Goal: Use online tool/utility: Utilize a website feature to perform a specific function

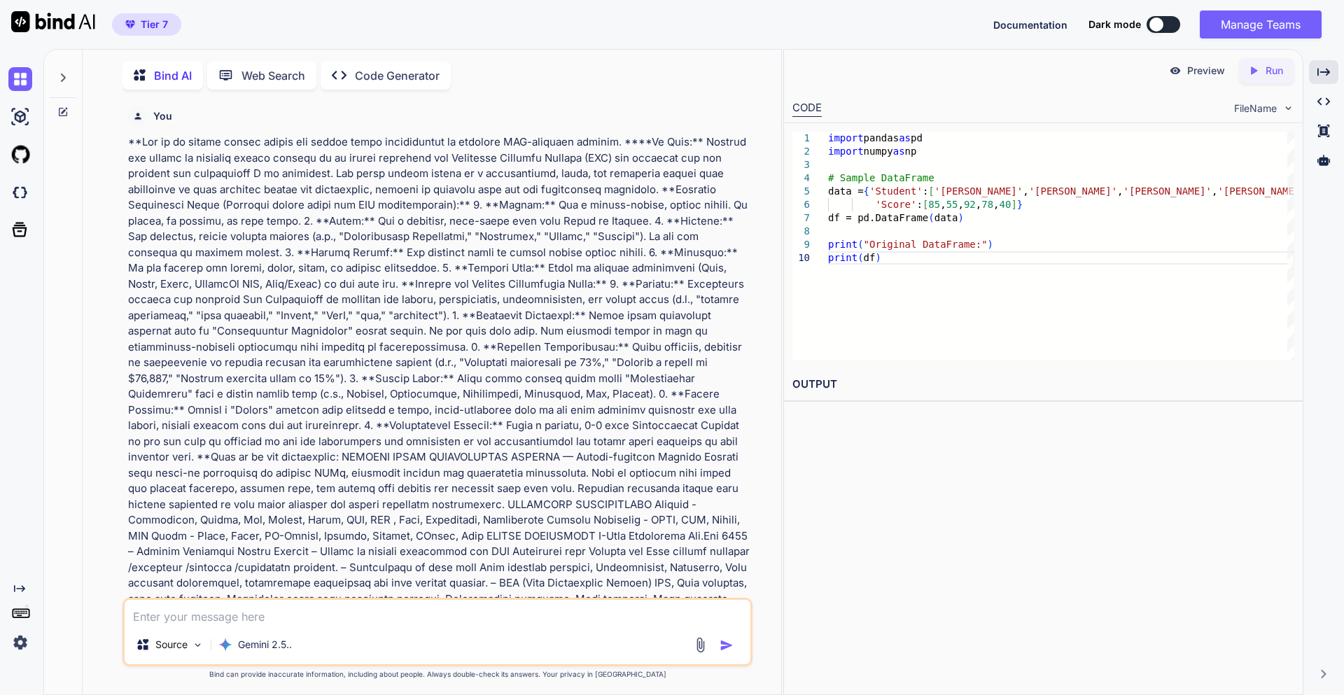
scroll to position [1768, 0]
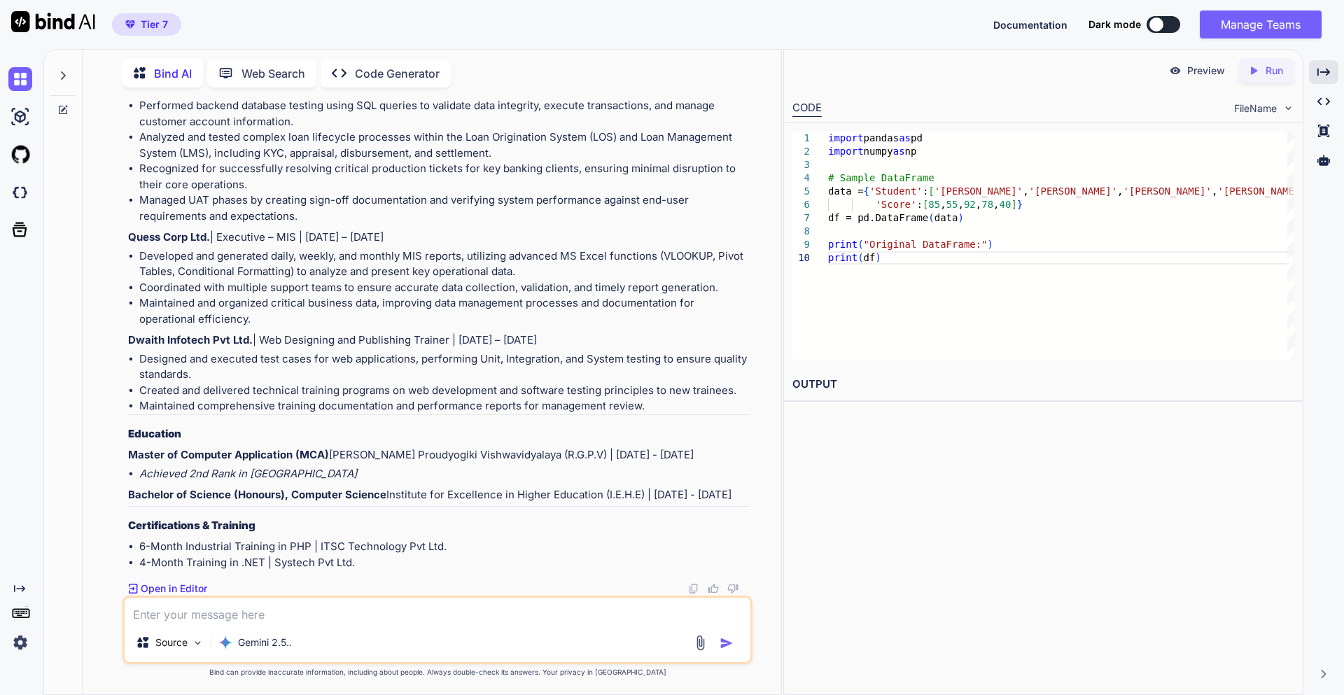
click at [497, 612] on textarea at bounding box center [438, 610] width 626 height 25
click at [465, 603] on textarea "convert Iranian [PERSON_NAME] to USD where 1 IRR = 42000" at bounding box center [438, 610] width 626 height 25
click at [457, 619] on textarea "convert Iranian [PERSON_NAME] to USD where 1 IRR = 42000" at bounding box center [438, 610] width 626 height 25
click at [340, 614] on textarea "convert Iranian [PERSON_NAME] to USD where 1 IRR = 42000" at bounding box center [438, 610] width 626 height 25
type textarea "convert Iranian [PERSON_NAME] to USD where 1 USD = 42000 IRR"
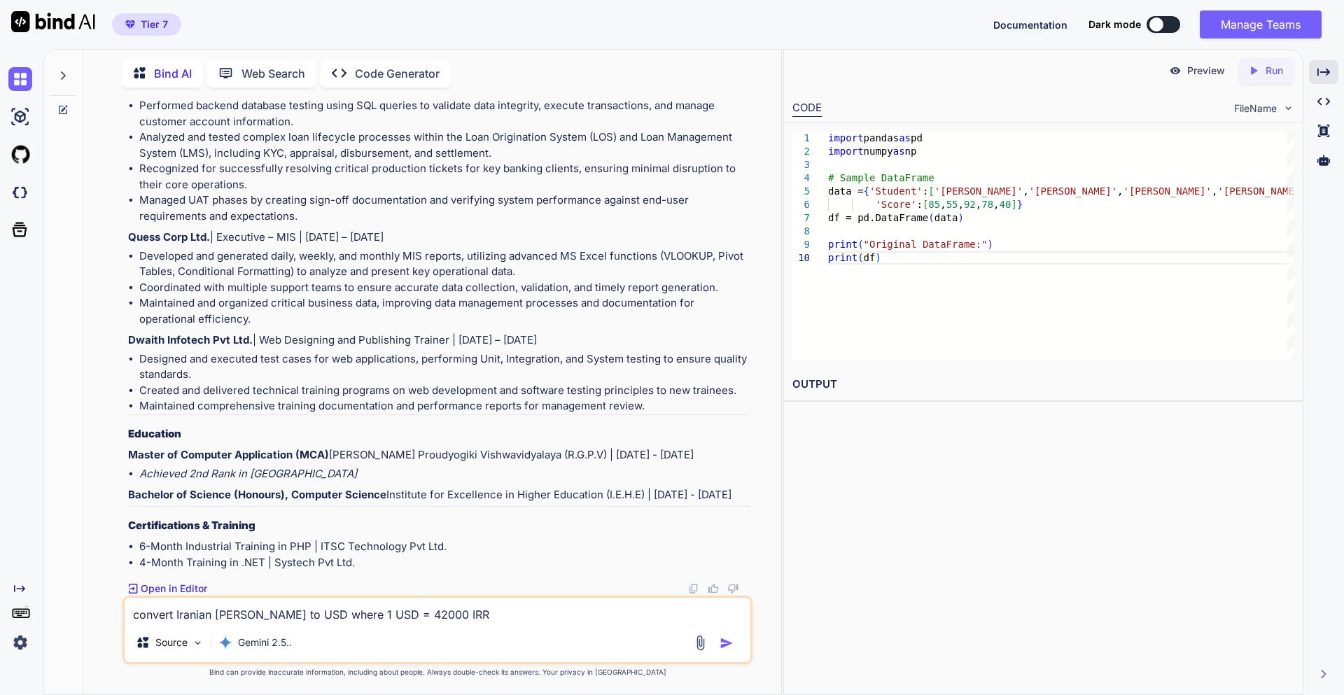
click at [719, 641] on div at bounding box center [715, 643] width 47 height 16
click at [723, 646] on img "button" at bounding box center [726, 643] width 14 height 14
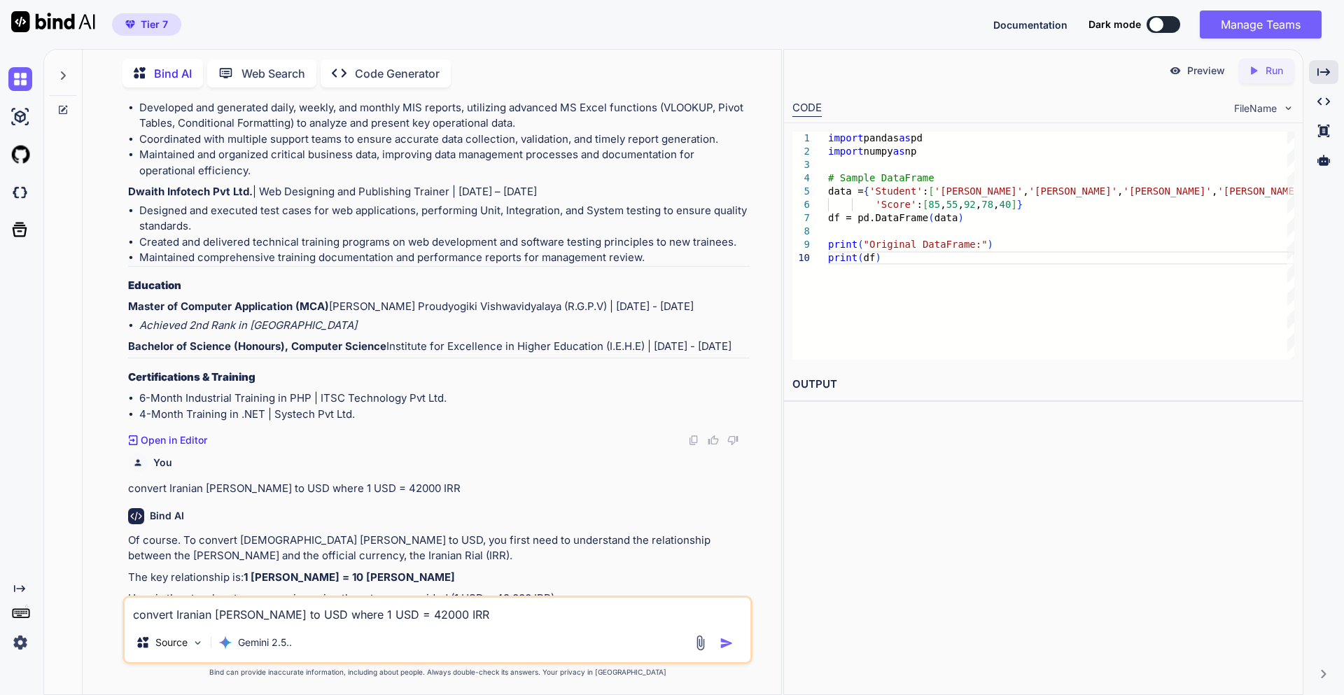
scroll to position [2169, 0]
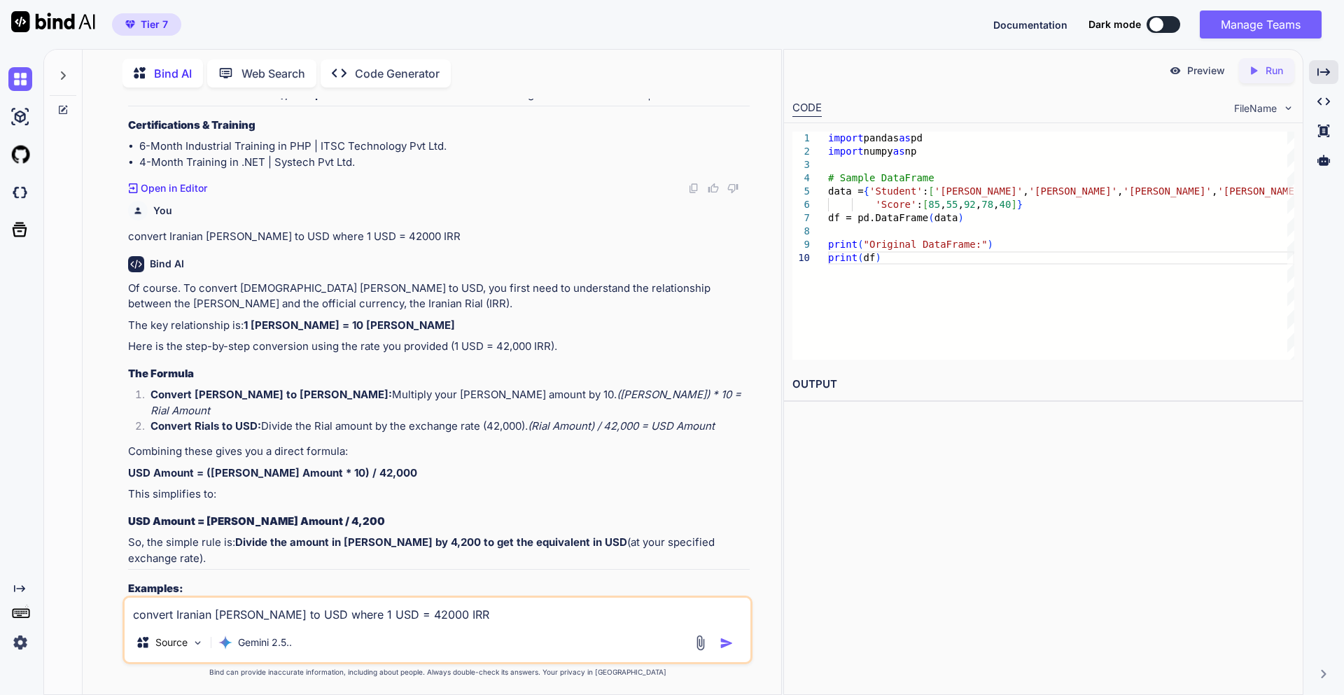
click at [260, 618] on textarea "convert Iranian [PERSON_NAME] to USD where 1 USD = 42000 IRR" at bounding box center [438, 610] width 626 height 25
type textarea "@"
type textarea "2"
click at [281, 612] on textarea at bounding box center [438, 610] width 626 height 25
paste textarea "100000"
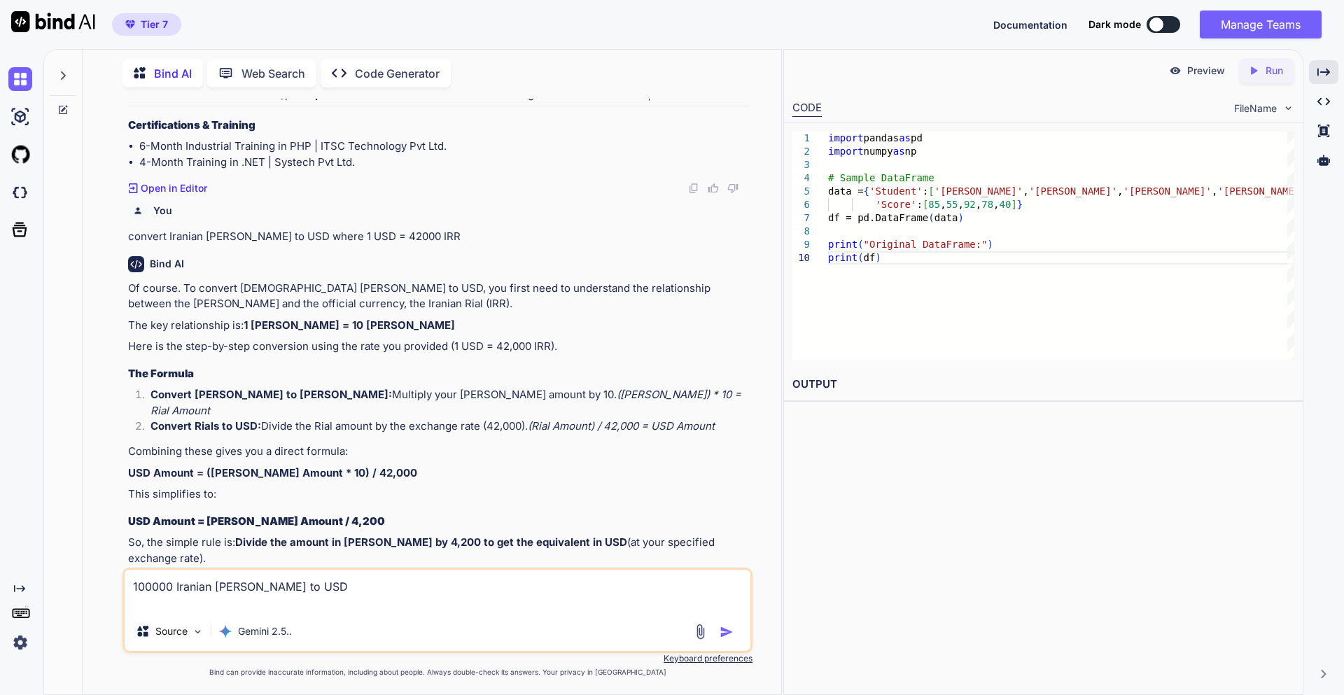
type textarea "100000 Iranian [PERSON_NAME] to USD"
click at [729, 630] on img "button" at bounding box center [726, 632] width 14 height 14
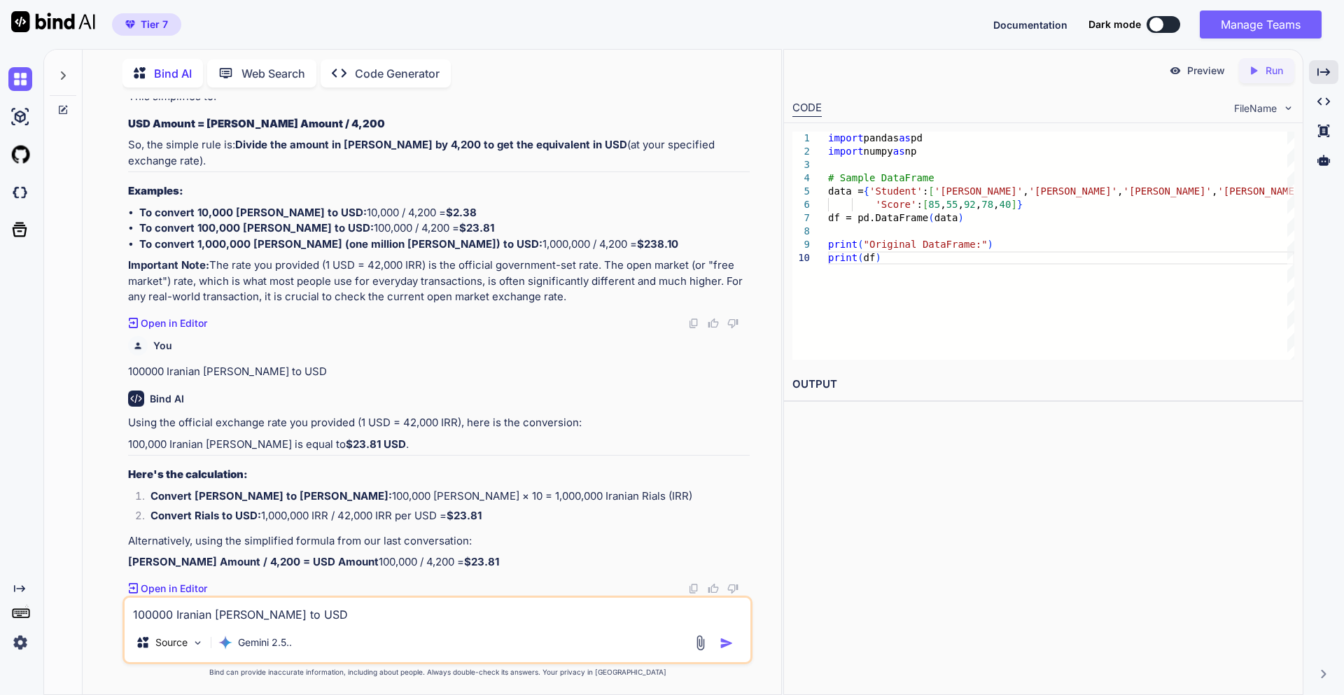
scroll to position [2665, 0]
drag, startPoint x: 349, startPoint y: 505, endPoint x: 388, endPoint y: 502, distance: 39.2
click at [388, 508] on p "Convert Rials to USD: 1,000,000 IRR / 42,000 IRR per USD = $23.81" at bounding box center [449, 516] width 599 height 16
copy strong "23.81"
click at [213, 611] on textarea "100000 Iranian [PERSON_NAME] to USD" at bounding box center [438, 610] width 626 height 25
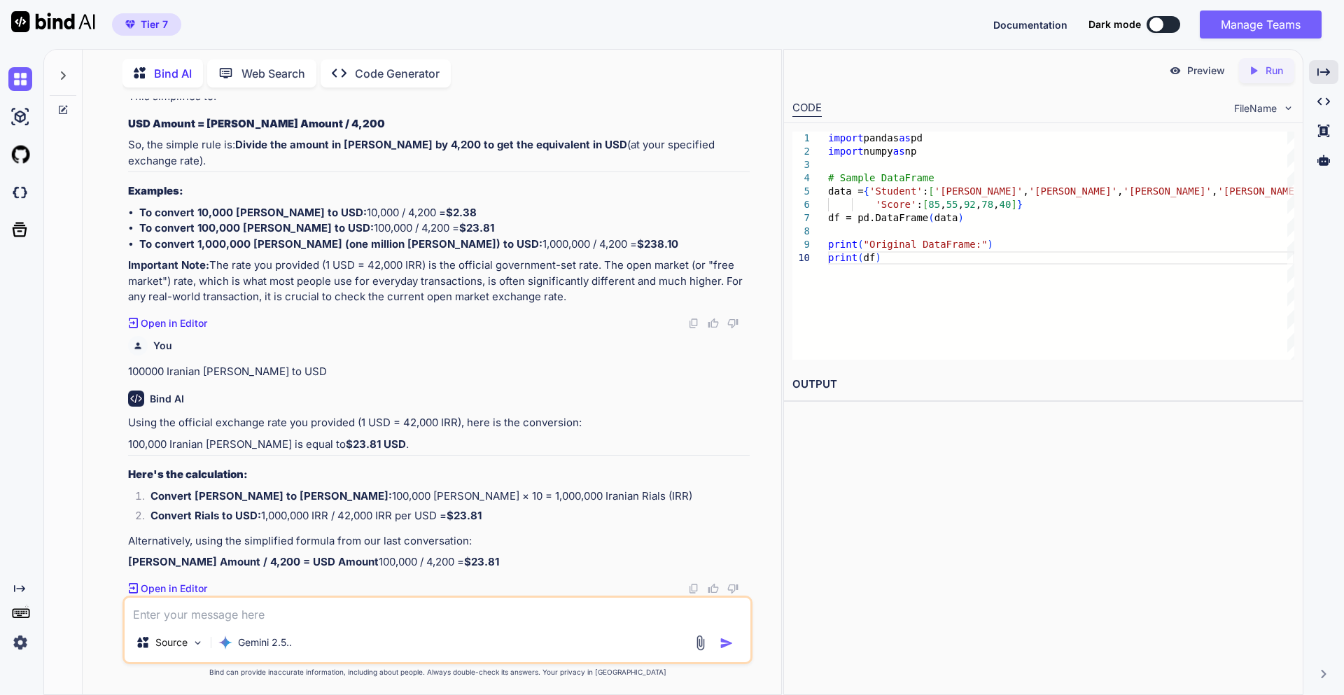
paste textarea "23.81"
type textarea "23.81 USD in Iranian [PERSON_NAME]"
click at [722, 642] on img "button" at bounding box center [726, 643] width 14 height 14
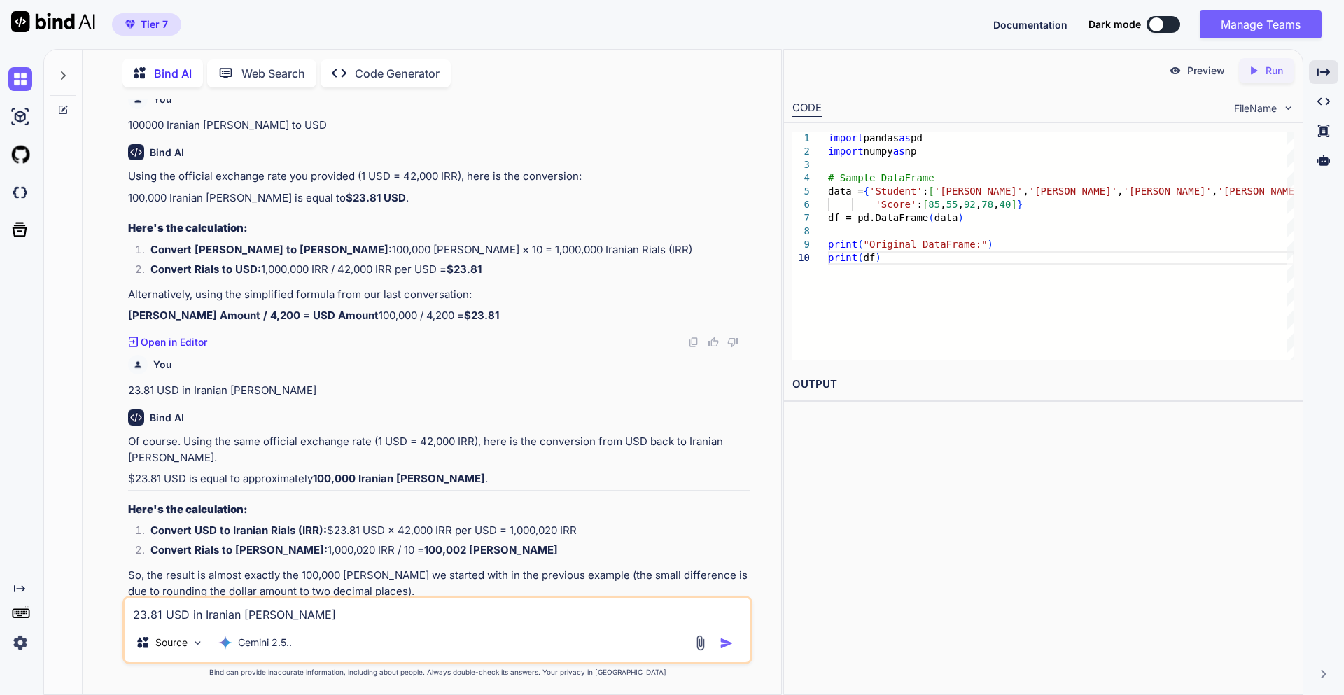
scroll to position [3034, 0]
